Goal: Check status: Check status

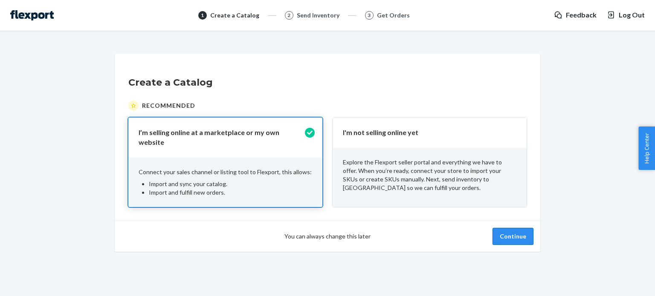
click at [513, 236] on button "Continue" at bounding box center [512, 236] width 41 height 17
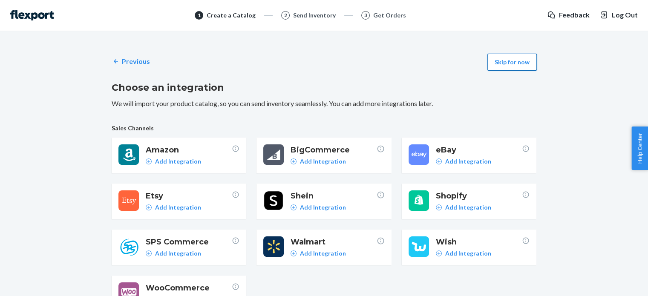
click at [529, 64] on button "Skip for now" at bounding box center [512, 62] width 49 height 17
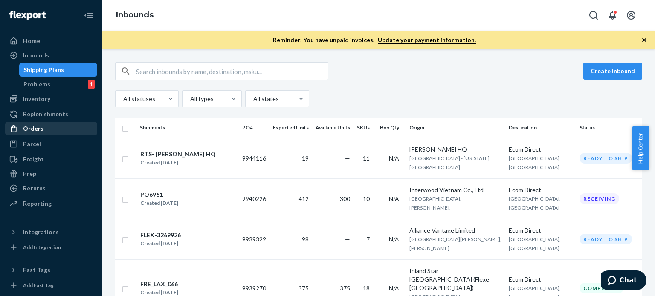
click at [51, 127] on div "Orders" at bounding box center [51, 129] width 90 height 12
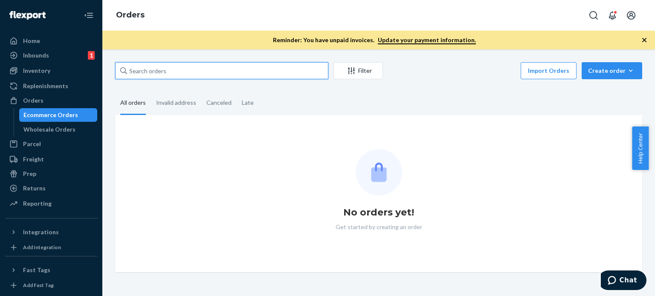
click at [192, 70] on input "text" at bounding box center [221, 70] width 213 height 17
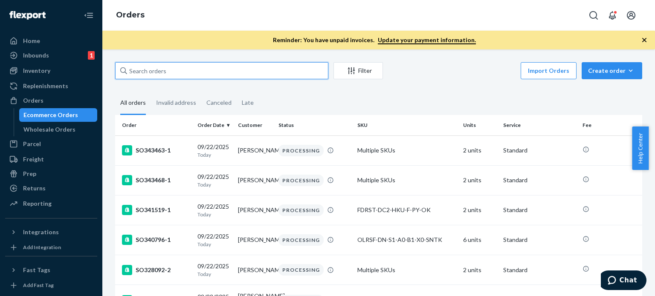
paste input "136947228"
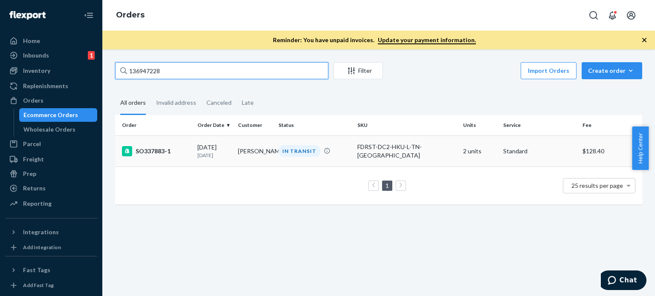
type input "136947228"
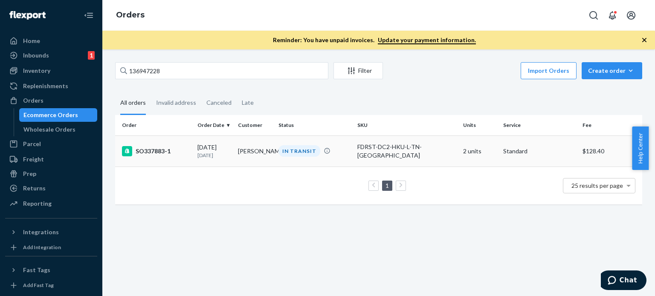
click at [166, 155] on div "SO337883-1" at bounding box center [156, 151] width 69 height 10
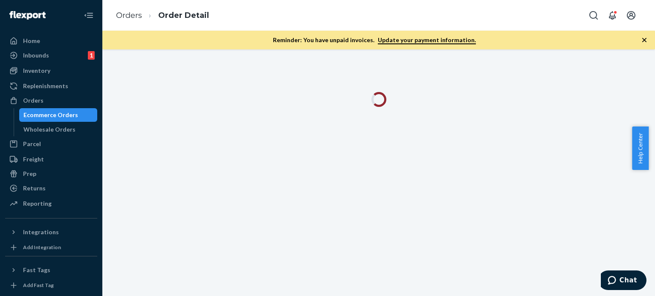
click at [642, 39] on icon "button" at bounding box center [644, 40] width 9 height 9
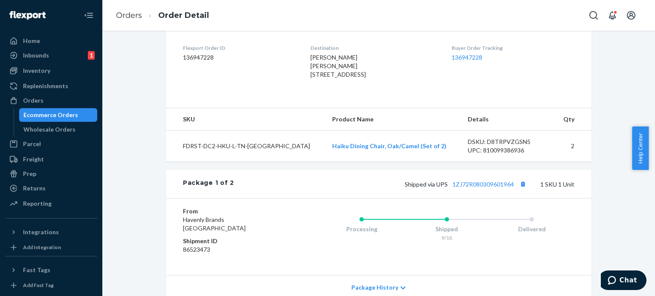
scroll to position [213, 0]
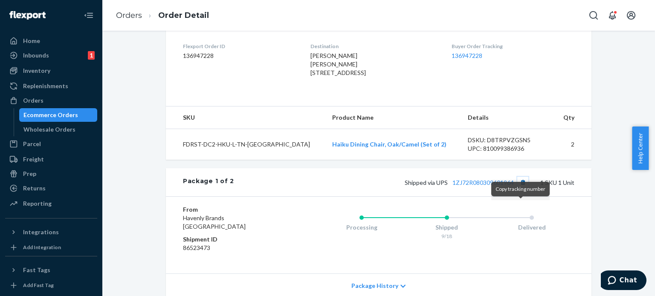
click at [520, 188] on button "Copy tracking number" at bounding box center [522, 182] width 11 height 11
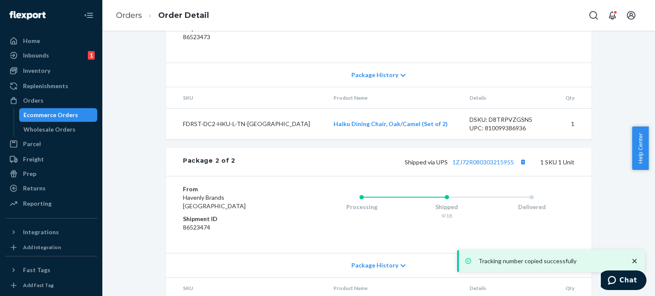
scroll to position [426, 0]
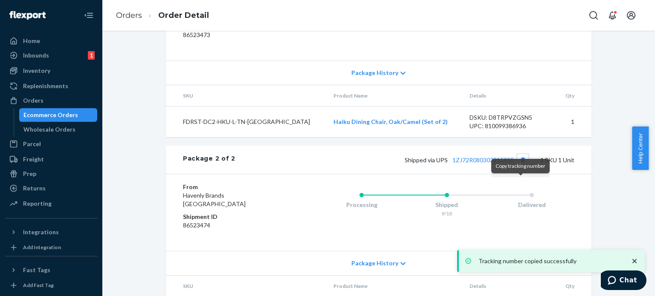
drag, startPoint x: 520, startPoint y: 185, endPoint x: 528, endPoint y: 182, distance: 9.0
click at [520, 165] on button "Copy tracking number" at bounding box center [522, 159] width 11 height 11
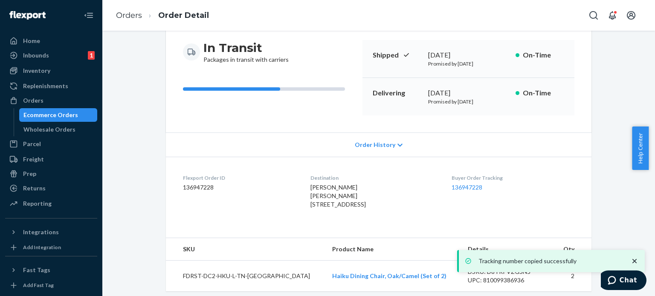
scroll to position [23, 0]
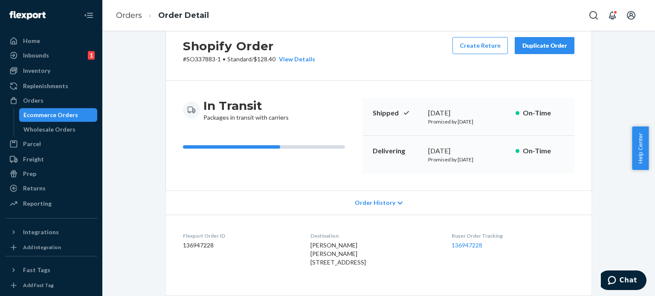
drag, startPoint x: 453, startPoint y: 160, endPoint x: 499, endPoint y: 159, distance: 45.2
click at [499, 159] on p "Promised by [DATE]" at bounding box center [468, 159] width 81 height 7
copy p "[DATE]"
